Goal: Transaction & Acquisition: Obtain resource

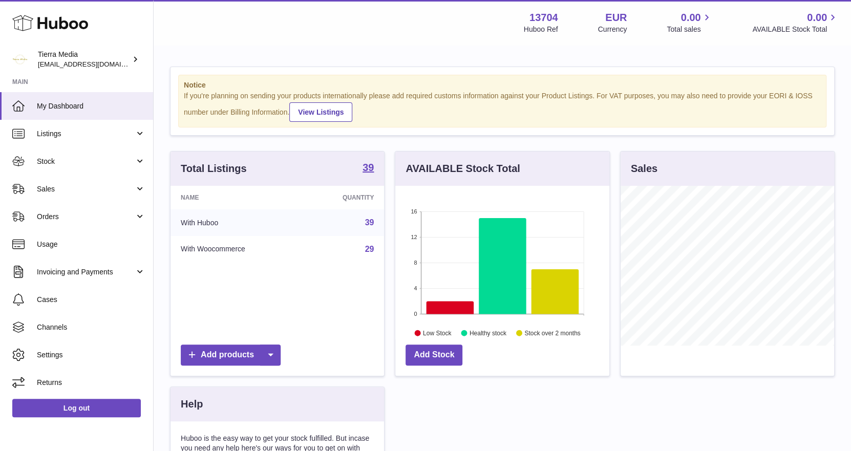
scroll to position [159, 214]
click at [57, 274] on span "Invoicing and Payments" at bounding box center [86, 272] width 98 height 10
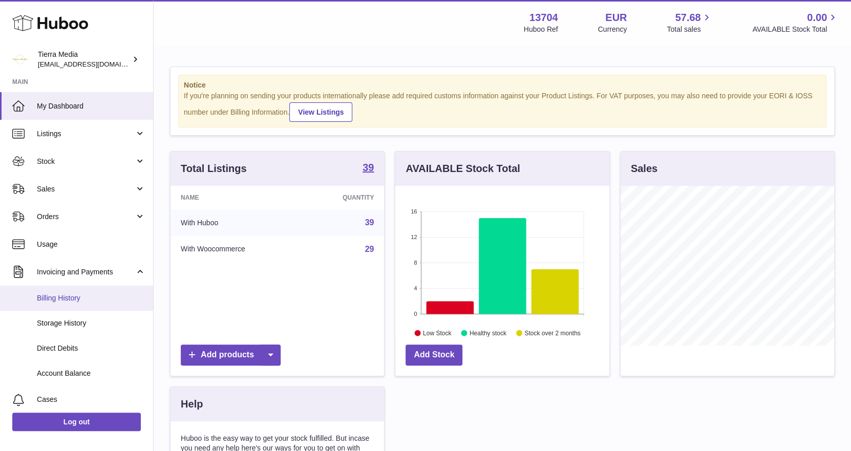
click at [56, 298] on span "Billing History" at bounding box center [91, 299] width 109 height 10
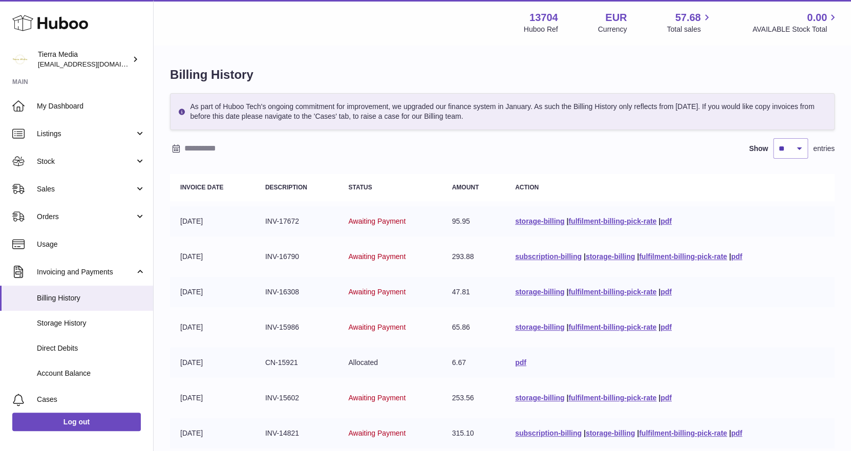
click at [212, 146] on input "text" at bounding box center [264, 148] width 160 height 16
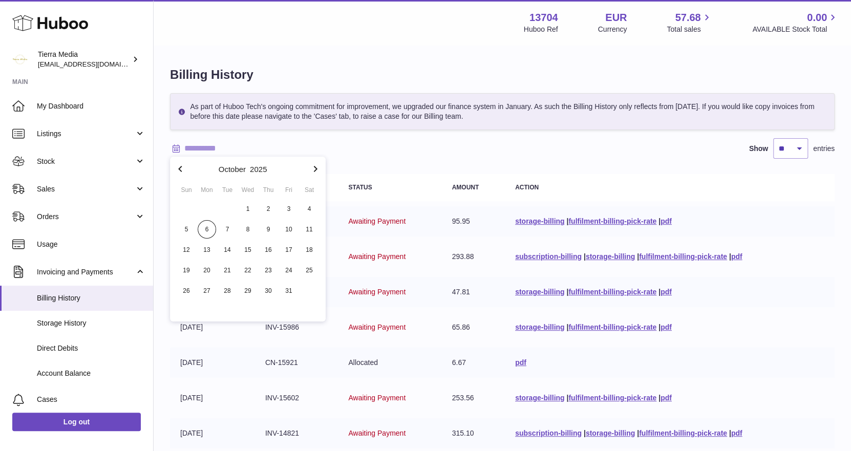
click at [182, 166] on icon "button" at bounding box center [180, 169] width 12 height 12
click at [205, 212] on span "1" at bounding box center [207, 209] width 18 height 18
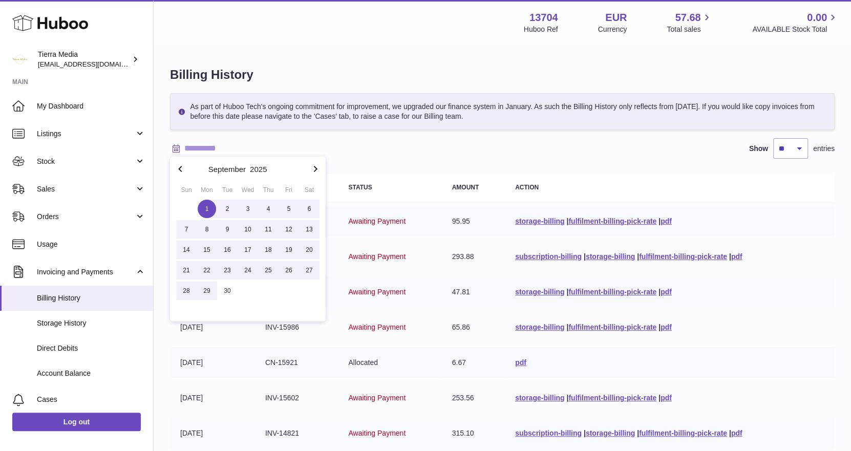
click at [223, 292] on span "30" at bounding box center [227, 291] width 18 height 18
type input "**********"
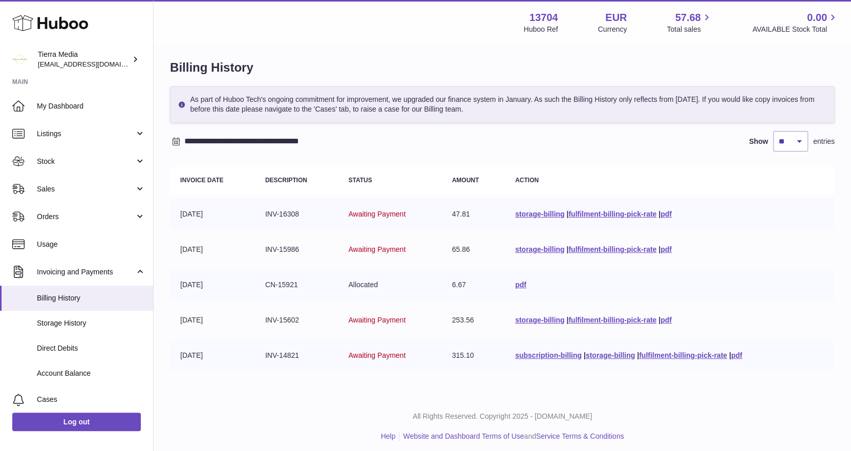
scroll to position [11, 0]
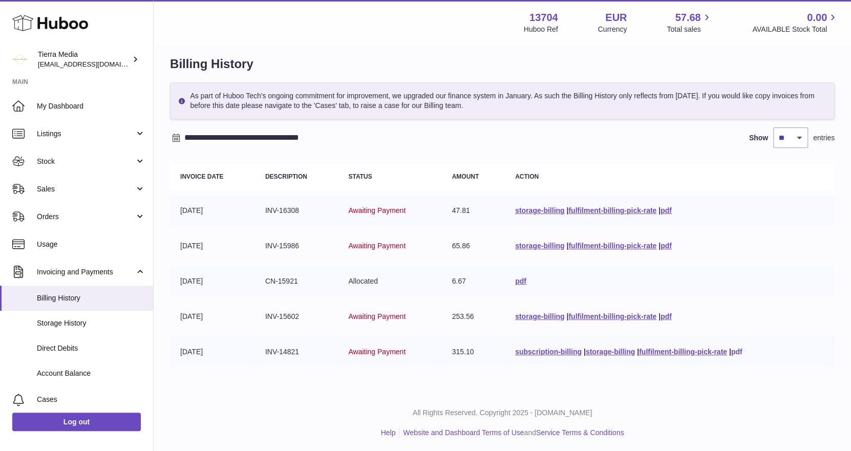
click at [742, 350] on link "pdf" at bounding box center [736, 352] width 11 height 8
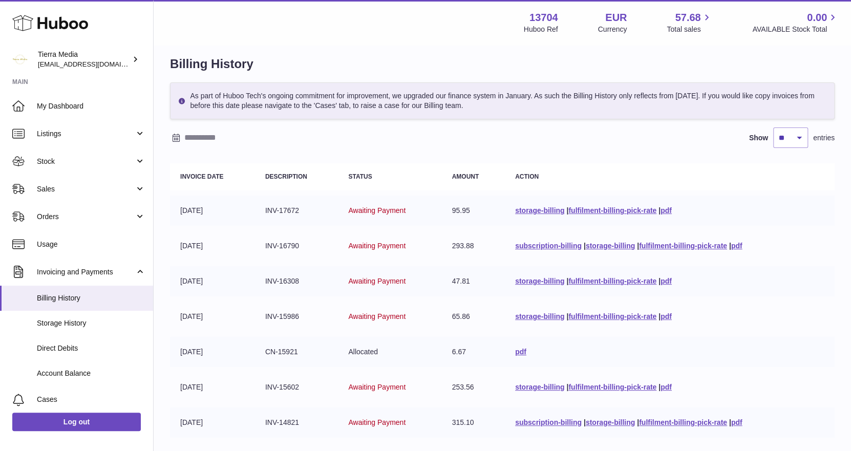
click at [207, 139] on input "text" at bounding box center [264, 138] width 160 height 16
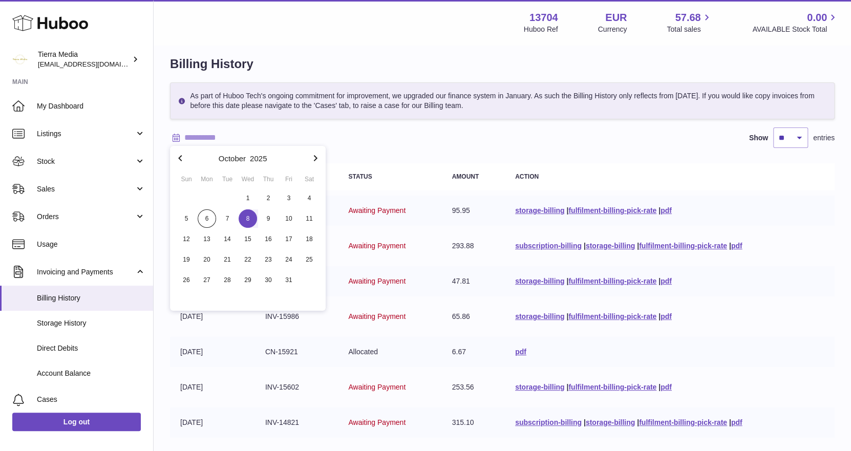
drag, startPoint x: 246, startPoint y: 201, endPoint x: 249, endPoint y: 207, distance: 7.1
click at [247, 201] on span "1" at bounding box center [248, 198] width 18 height 18
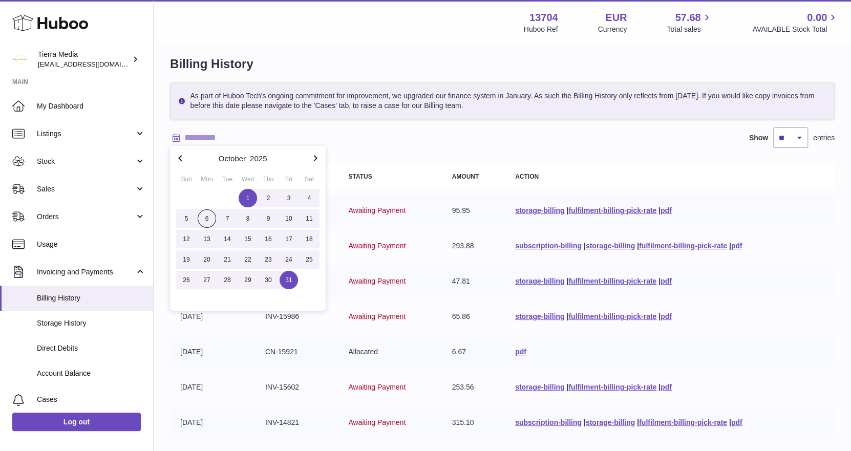
click at [287, 274] on span "31" at bounding box center [289, 280] width 18 height 18
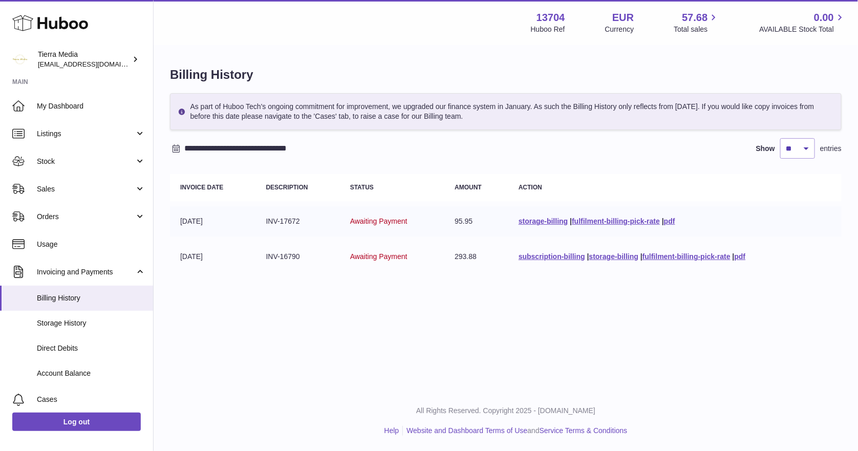
click at [272, 152] on input "**********" at bounding box center [264, 148] width 160 height 16
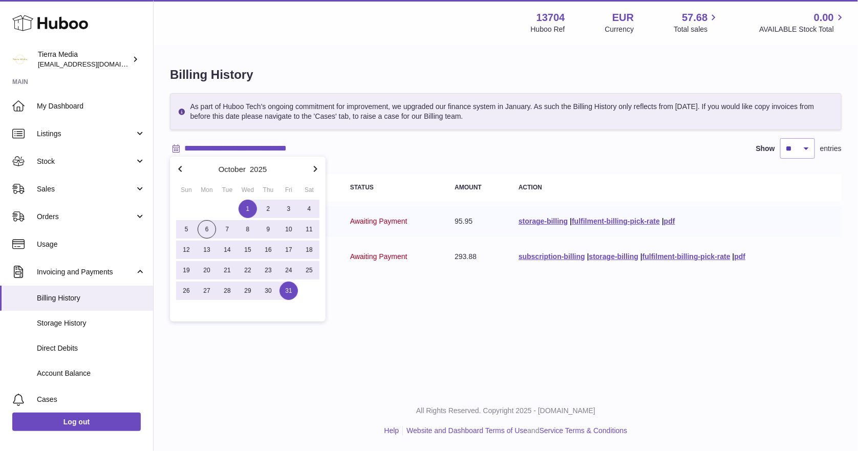
click at [177, 171] on icon "button" at bounding box center [180, 169] width 12 height 12
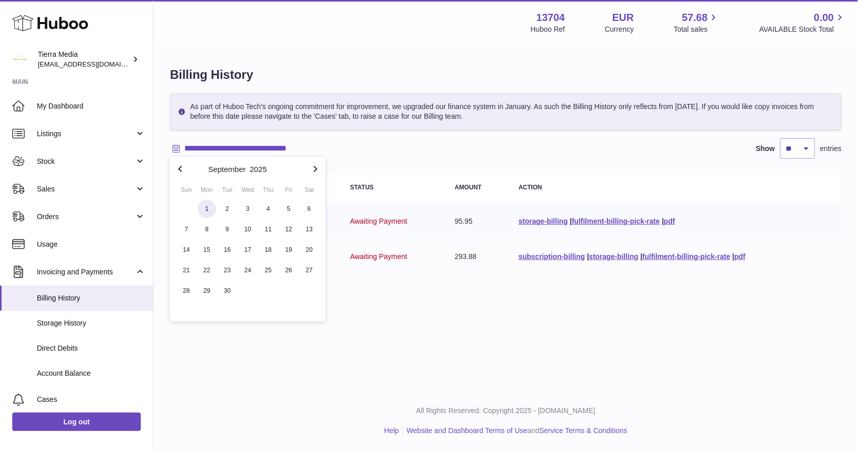
click at [211, 211] on span "1" at bounding box center [207, 209] width 18 height 18
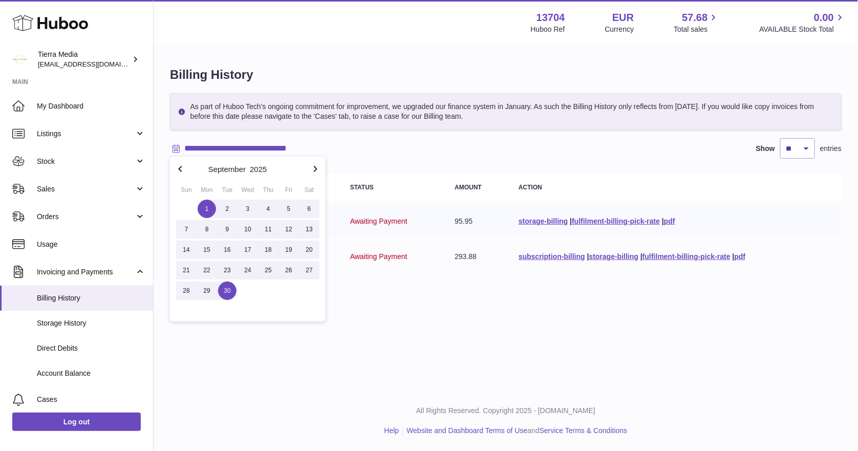
click at [227, 289] on span "30" at bounding box center [227, 291] width 18 height 18
type input "**********"
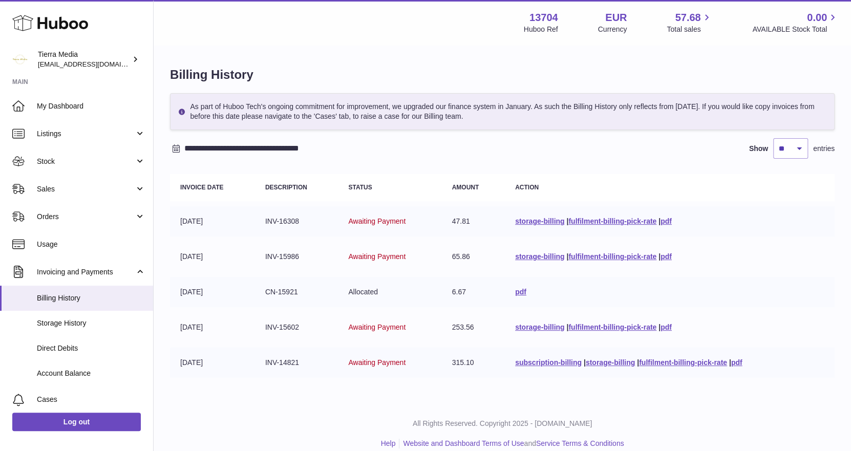
drag, startPoint x: 275, startPoint y: 296, endPoint x: 299, endPoint y: 297, distance: 24.1
click at [299, 297] on td "CN-15921" at bounding box center [296, 292] width 83 height 30
click at [116, 101] on span "My Dashboard" at bounding box center [91, 106] width 109 height 10
